Goal: Task Accomplishment & Management: Use online tool/utility

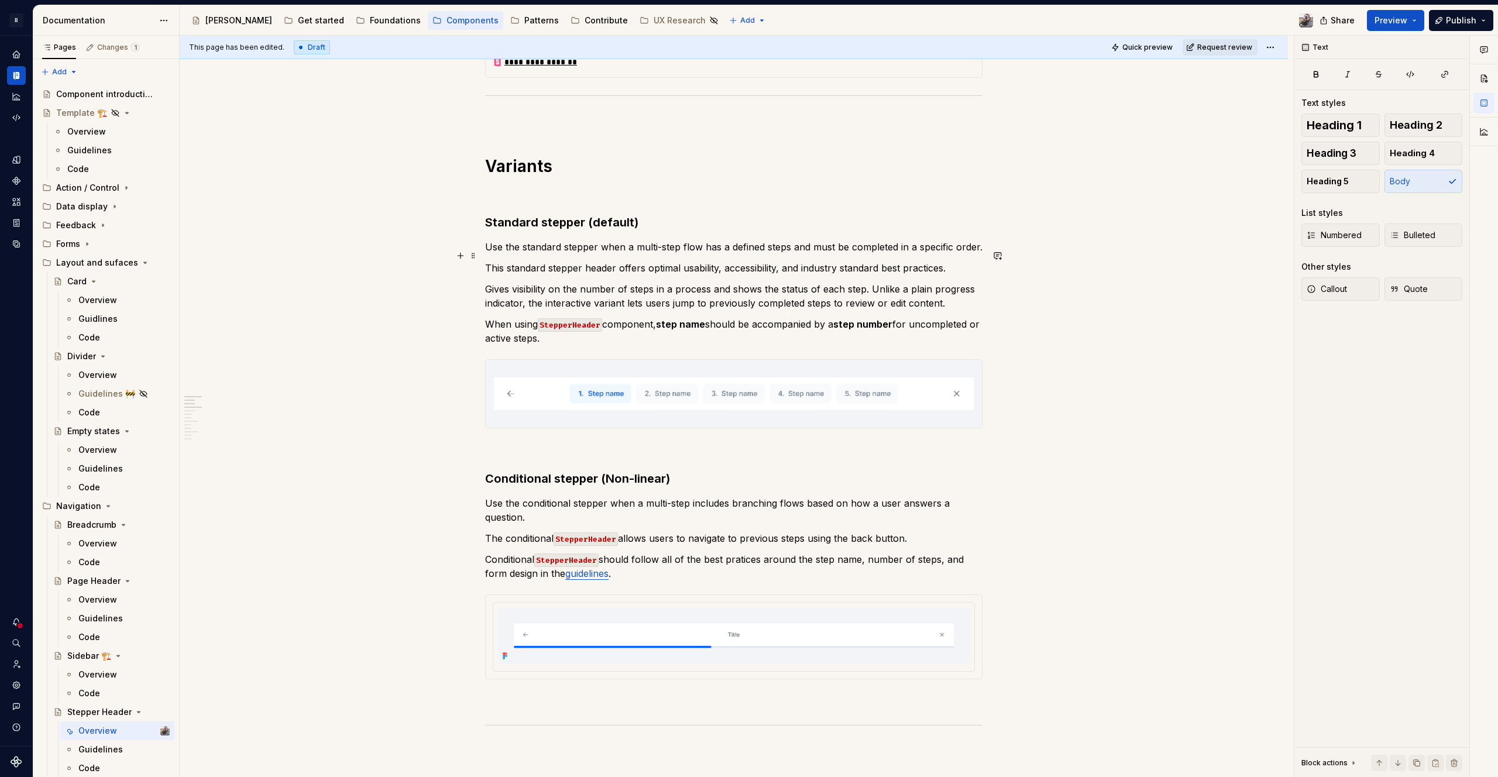
click at [803, 261] on p "This standard stepper header offers optimal usability, accessibility, and indus…" at bounding box center [734, 268] width 498 height 14
click at [898, 282] on p "Gives visibility on the number of steps in a process and shows the status of ea…" at bounding box center [734, 296] width 498 height 28
click at [916, 282] on p "Gives visibility on the number of steps in a process and shows the status of ea…" at bounding box center [734, 296] width 498 height 28
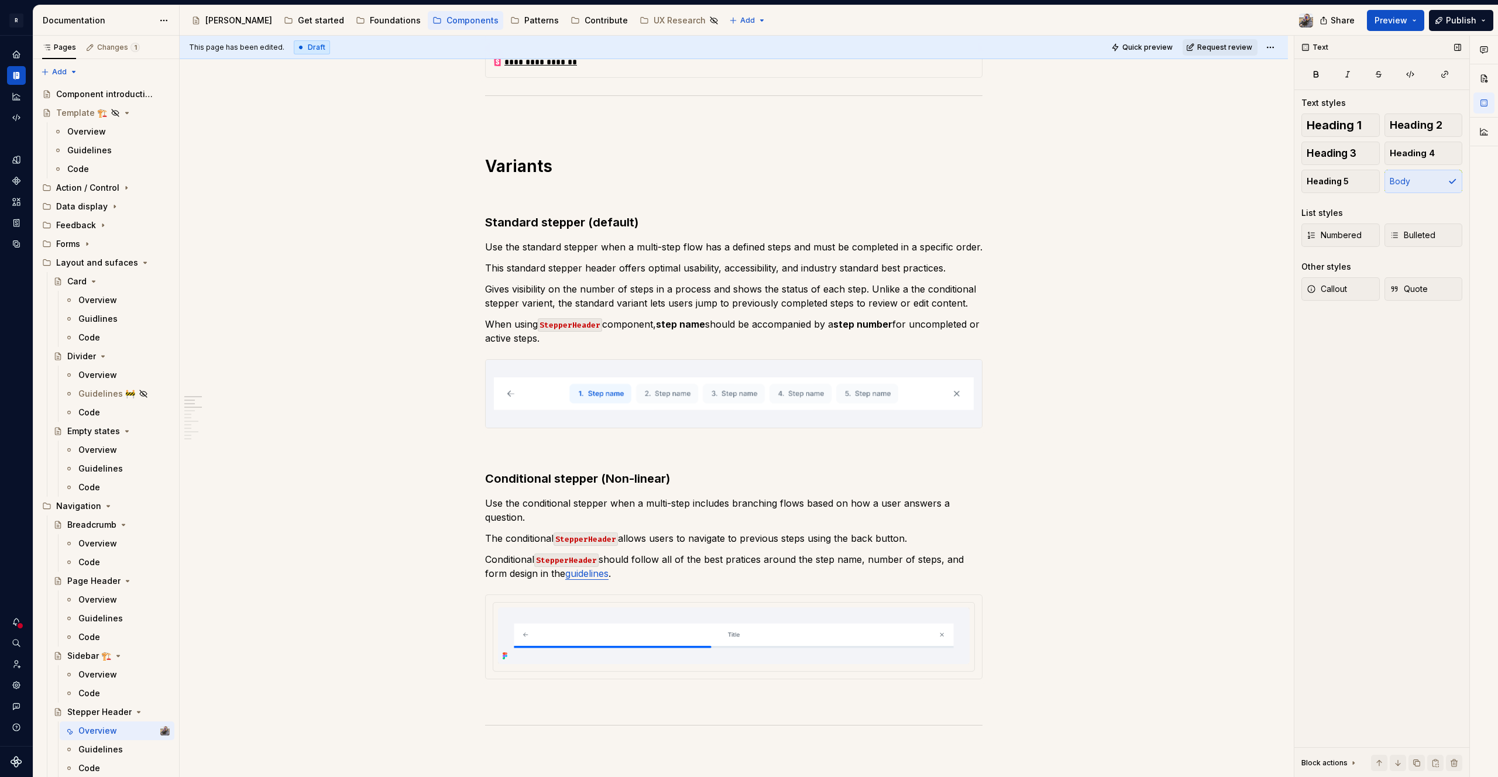
drag, startPoint x: 1306, startPoint y: 474, endPoint x: 1297, endPoint y: 448, distance: 27.4
click at [1297, 448] on div "Text Text styles Heading 1 Heading 2 Heading 3 Heading 4 Heading 5 Body List st…" at bounding box center [1382, 407] width 175 height 742
click at [1460, 20] on span "Publish" at bounding box center [1461, 21] width 30 height 12
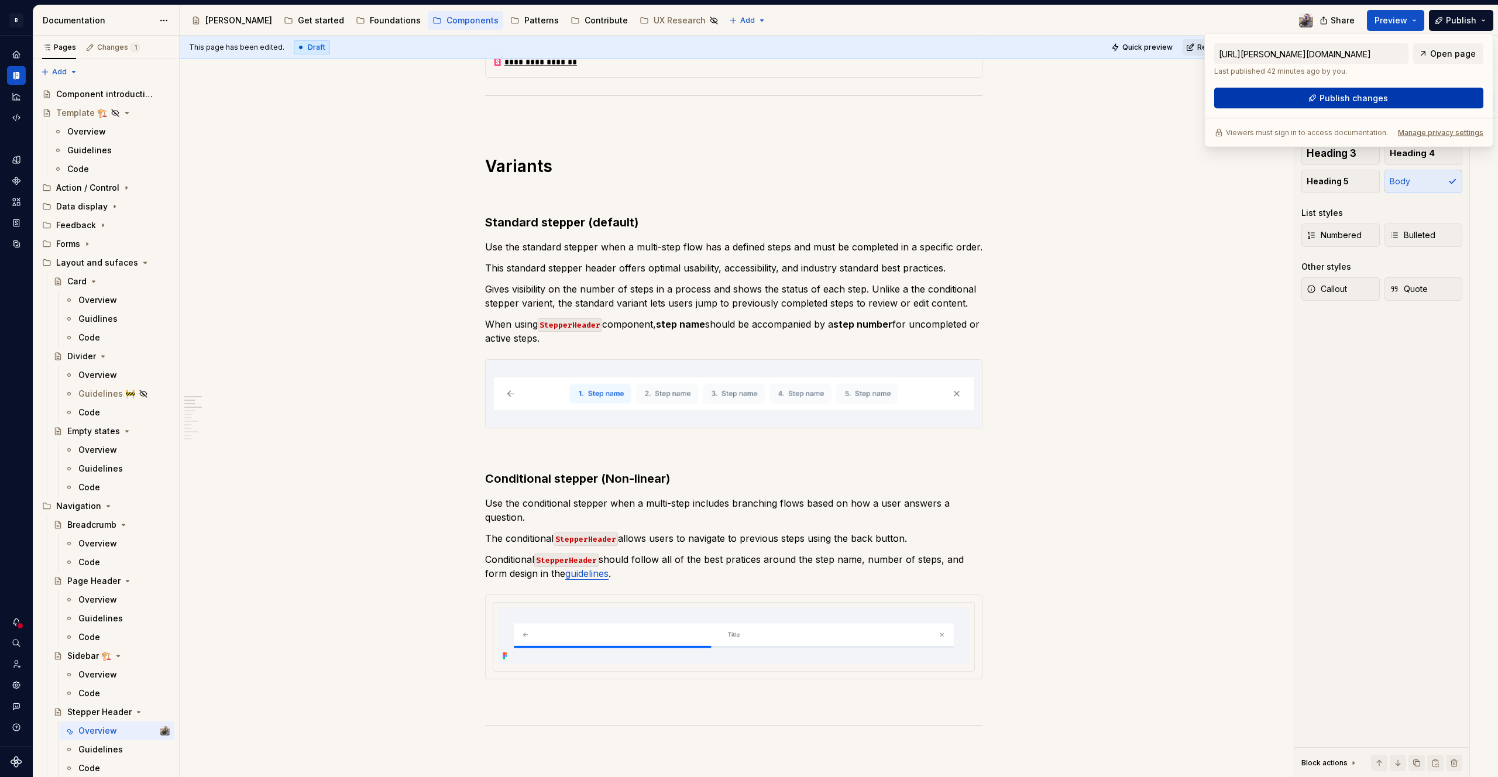
click at [1366, 94] on span "Publish changes" at bounding box center [1354, 98] width 68 height 12
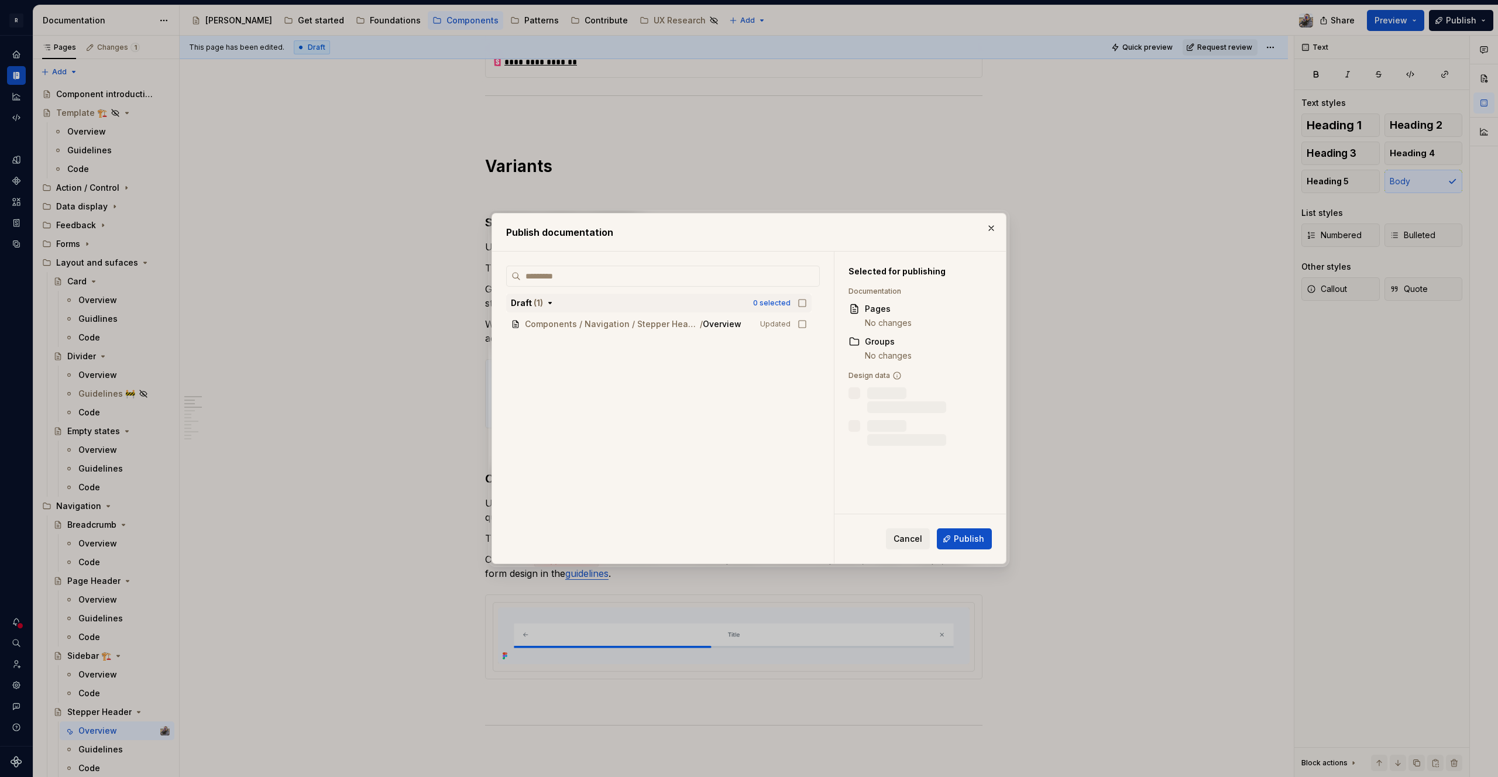
click at [804, 304] on icon "button" at bounding box center [802, 303] width 9 height 9
click at [961, 534] on span "Publish" at bounding box center [969, 539] width 30 height 12
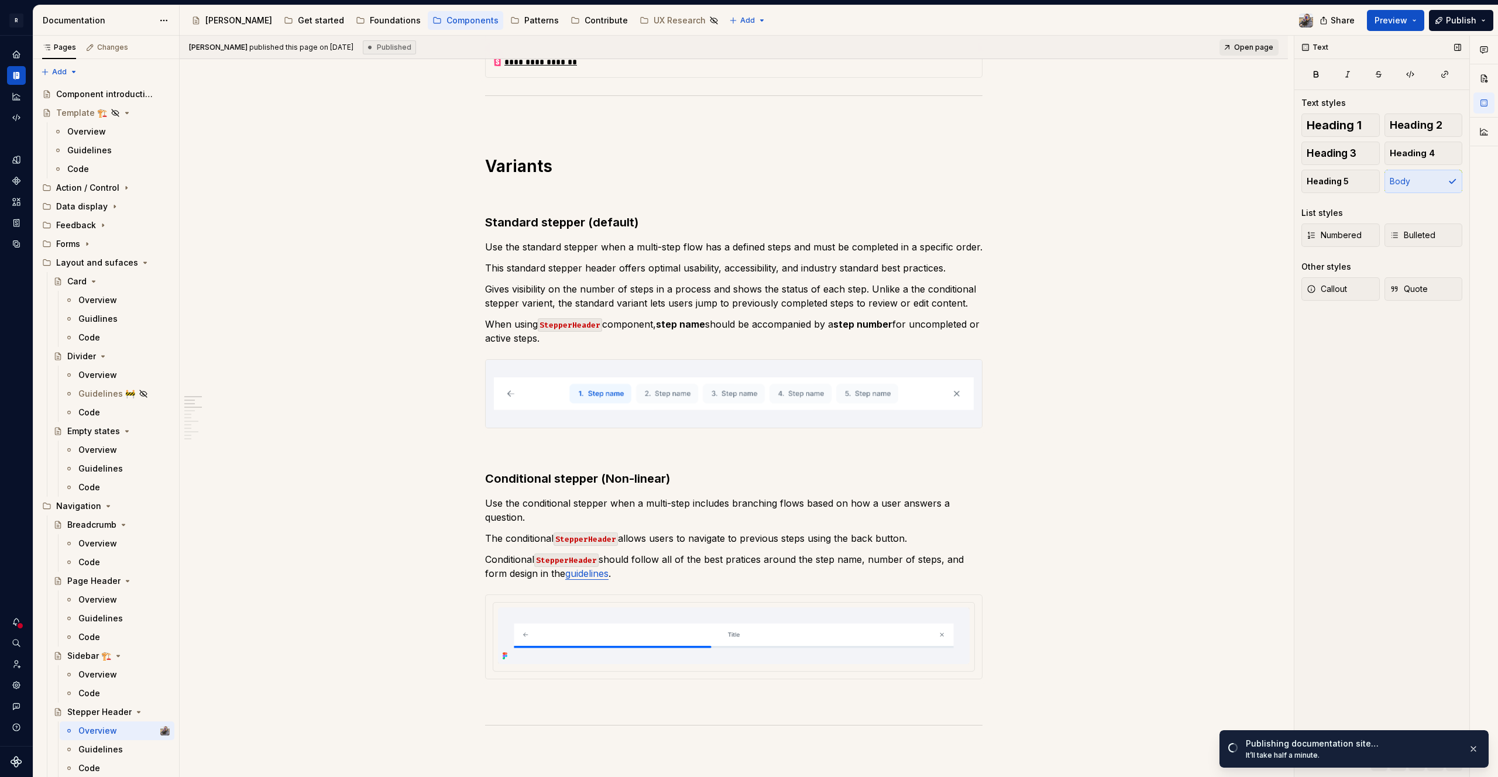
type textarea "*"
